Goal: Entertainment & Leisure: Consume media (video, audio)

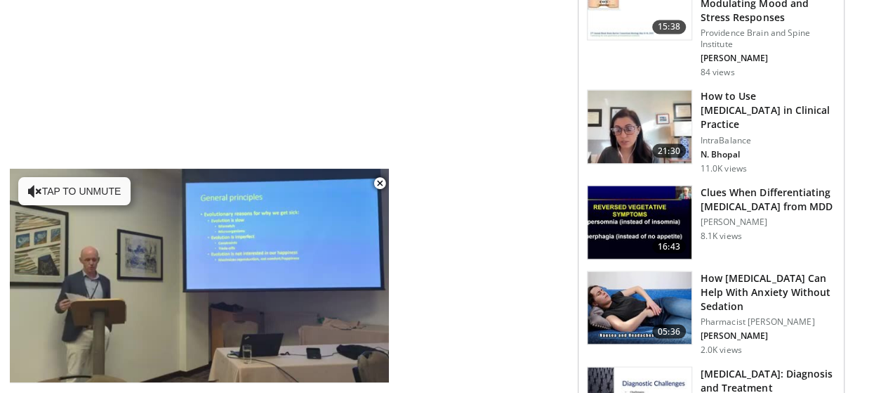
scroll to position [983, 0]
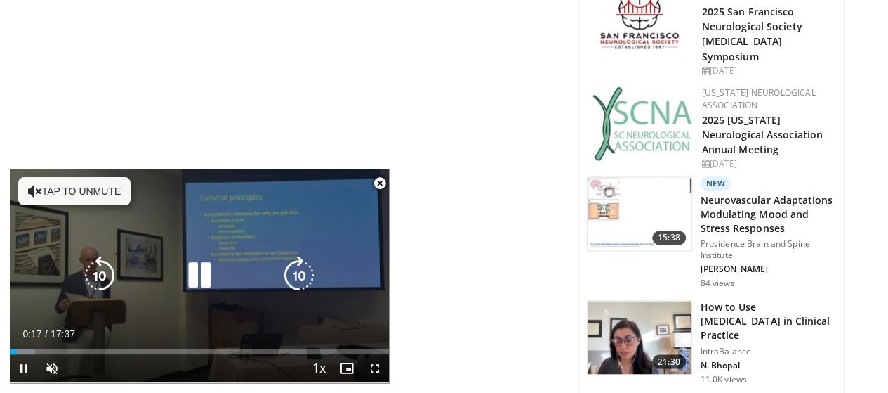
click at [69, 189] on button "Tap to unmute" at bounding box center [74, 191] width 112 height 28
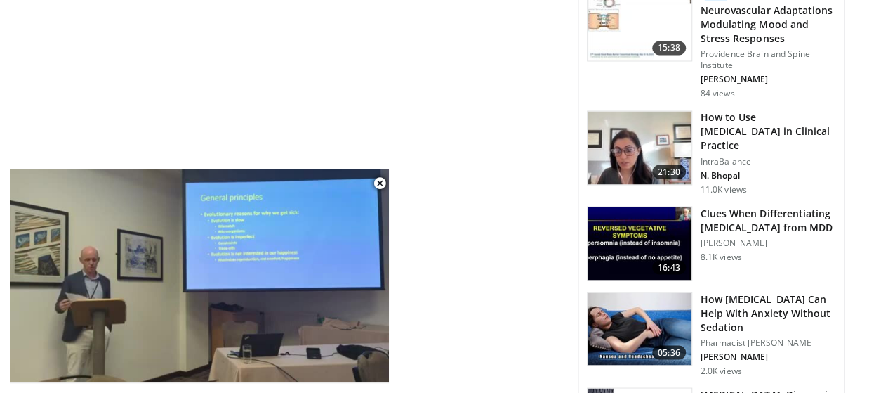
scroll to position [1194, 0]
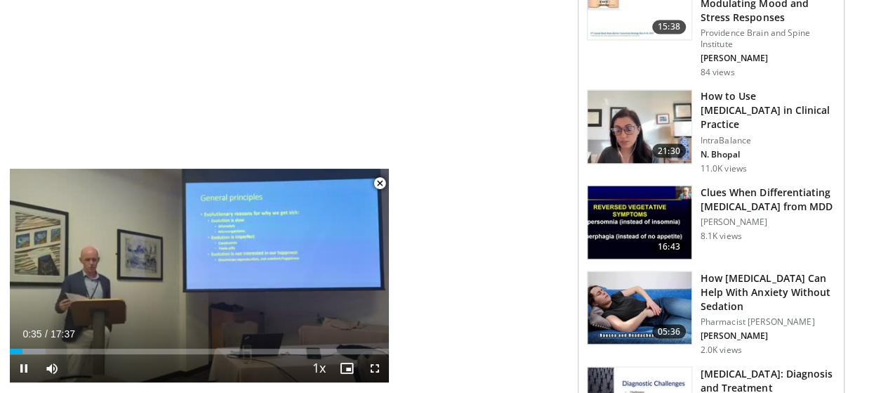
click at [381, 180] on span "Video Player" at bounding box center [380, 183] width 28 height 28
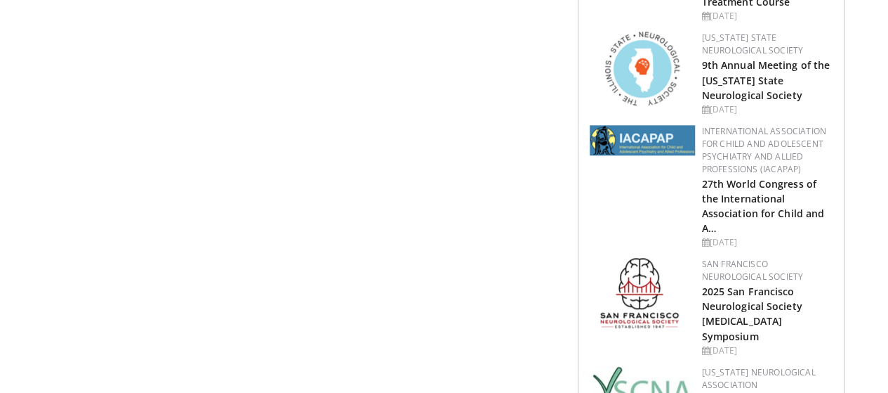
scroll to position [702, 0]
